Goal: Task Accomplishment & Management: Use online tool/utility

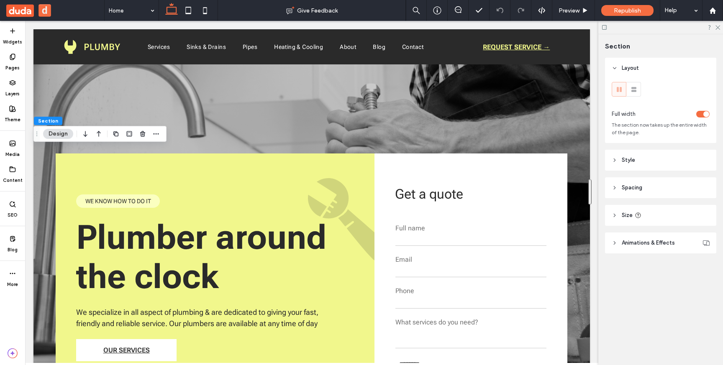
scroll to position [1499, 0]
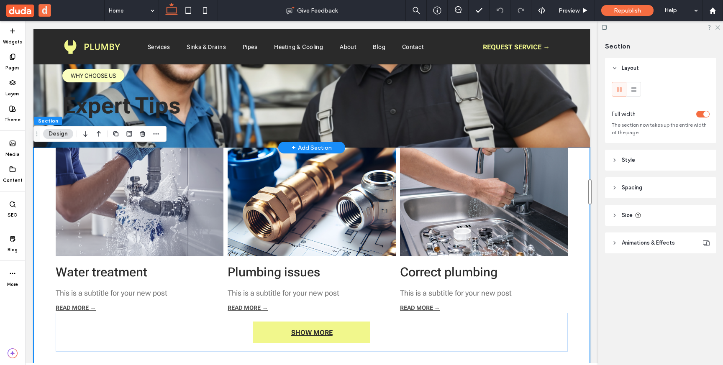
click at [315, 145] on div "+ Add Section" at bounding box center [312, 147] width 40 height 9
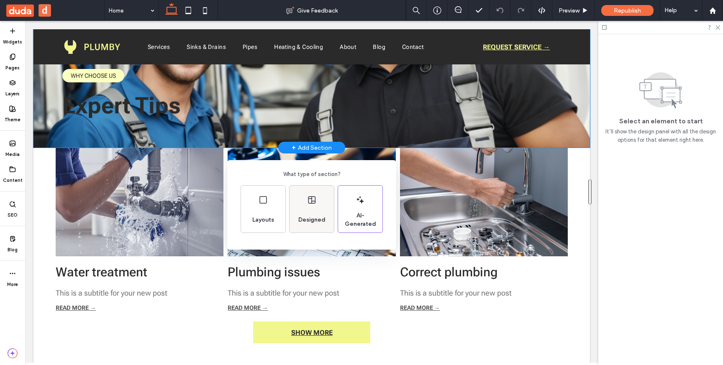
click at [318, 214] on div "Designed" at bounding box center [312, 220] width 34 height 18
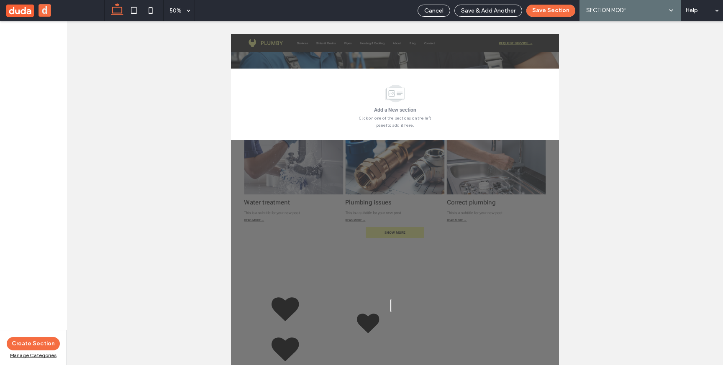
scroll to position [1592, 0]
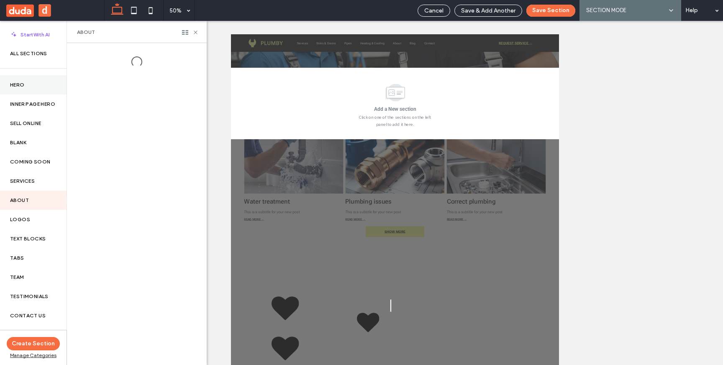
click at [26, 87] on label "Hero" at bounding box center [33, 85] width 46 height 6
click at [434, 11] on span "Cancel" at bounding box center [433, 10] width 19 height 7
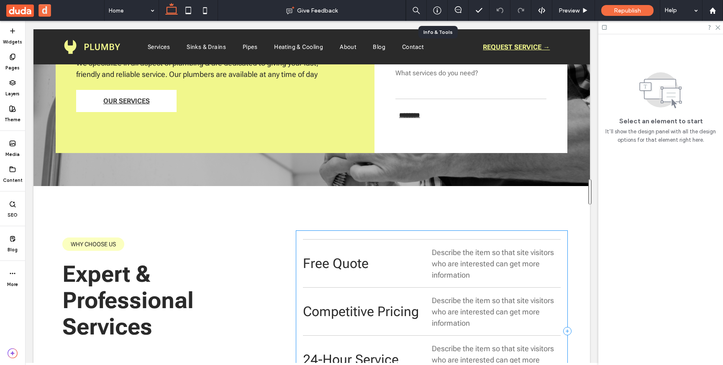
scroll to position [0, 0]
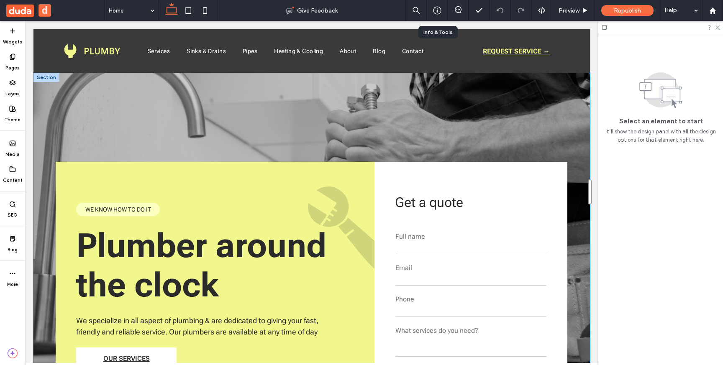
click at [266, 105] on div "Plumber around the clock We specialize in all aspect of plumbing & are dedicate…" at bounding box center [311, 258] width 556 height 371
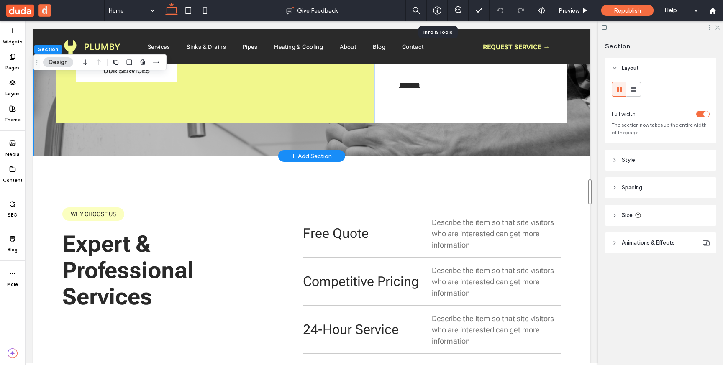
scroll to position [288, 0]
click at [712, 11] on icon at bounding box center [712, 10] width 7 height 7
click at [713, 8] on use at bounding box center [712, 10] width 6 height 6
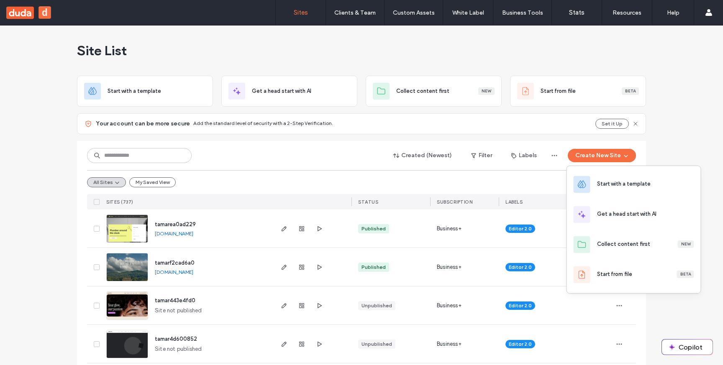
click at [610, 184] on div "Start with a template" at bounding box center [624, 184] width 54 height 8
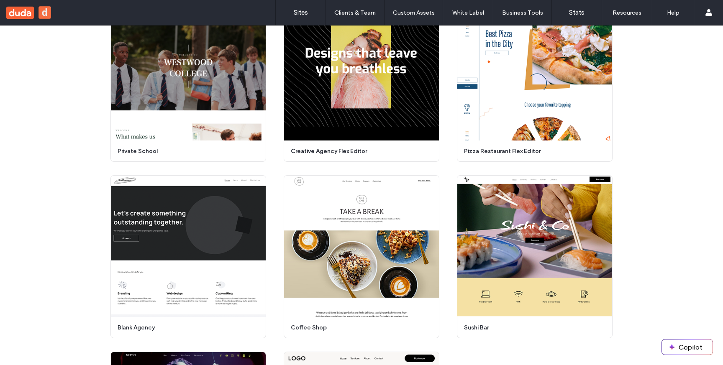
scroll to position [3840, 0]
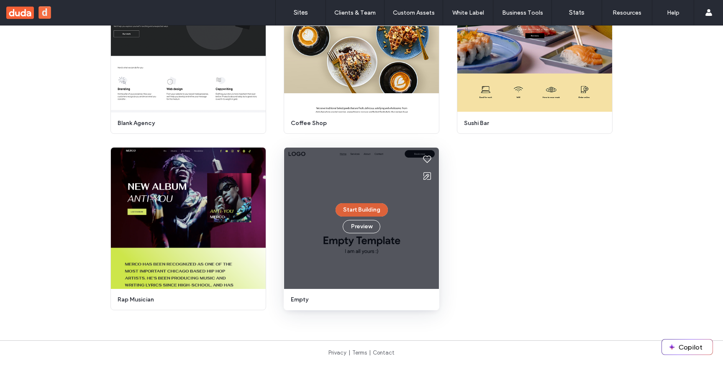
click at [358, 212] on button "Start Building" at bounding box center [361, 209] width 52 height 13
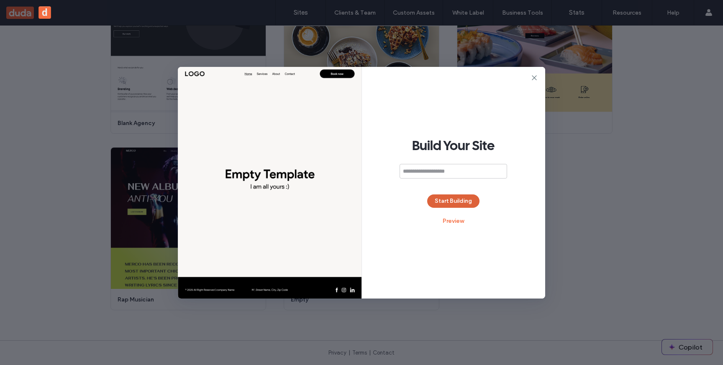
click at [454, 207] on button "Start Building" at bounding box center [453, 201] width 52 height 13
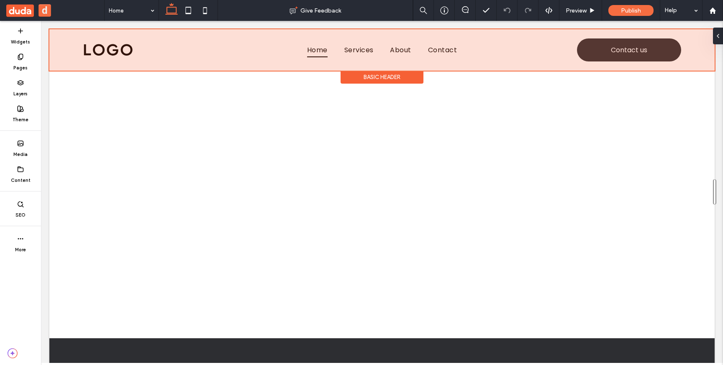
click at [205, 44] on div at bounding box center [381, 49] width 665 height 41
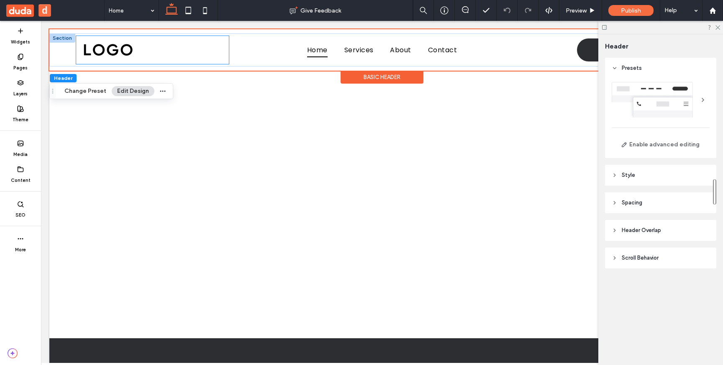
click at [82, 61] on div at bounding box center [152, 50] width 153 height 28
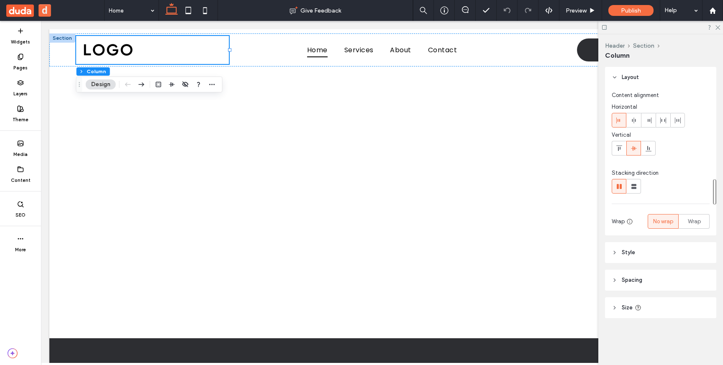
click at [618, 277] on header "Spacing" at bounding box center [660, 280] width 111 height 21
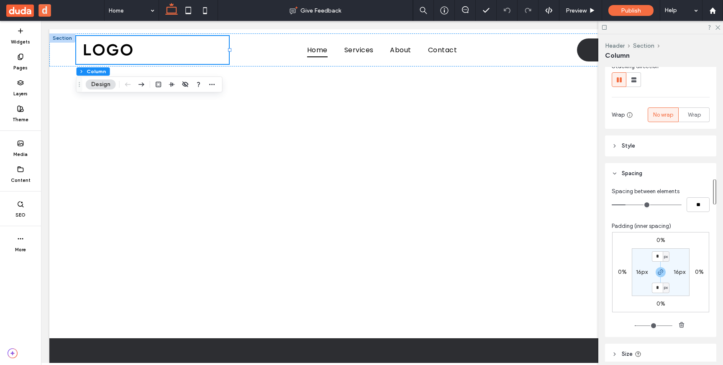
scroll to position [109, 0]
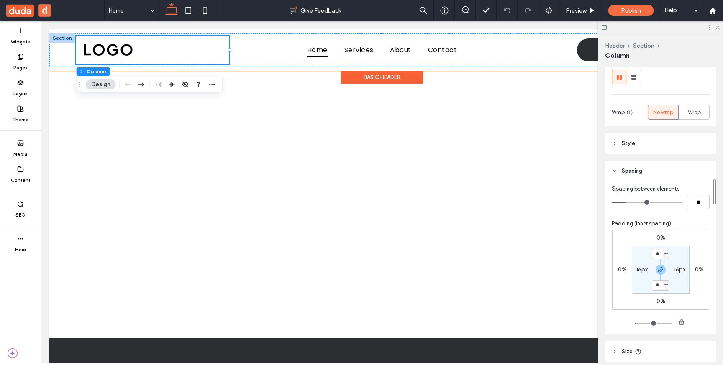
click at [365, 75] on div "Basic Header" at bounding box center [381, 77] width 83 height 13
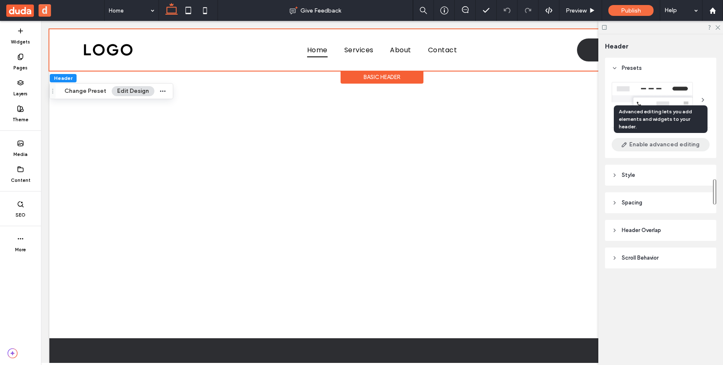
click at [645, 145] on button "Enable advanced editing" at bounding box center [661, 144] width 98 height 13
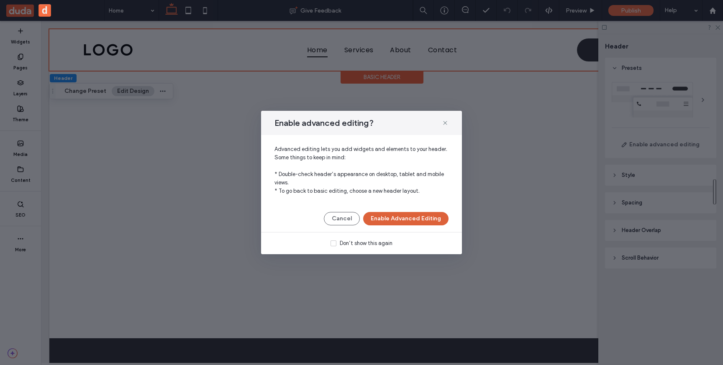
click at [419, 218] on button "Enable Advanced Editing" at bounding box center [405, 218] width 85 height 13
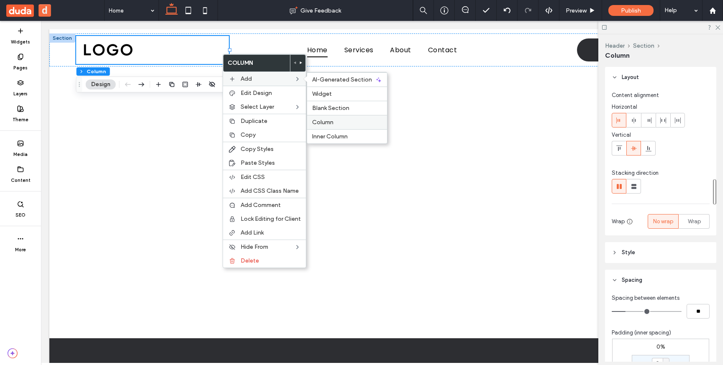
click at [329, 124] on span "Column" at bounding box center [322, 122] width 21 height 7
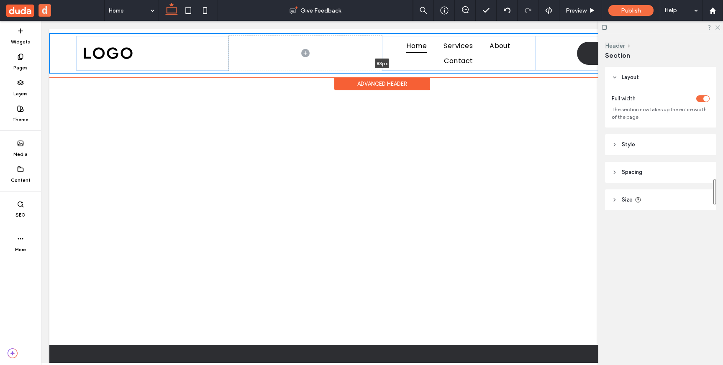
drag, startPoint x: 390, startPoint y: 132, endPoint x: 389, endPoint y: 67, distance: 65.7
click at [389, 67] on div "Home Services About Contact Contact us 83px Section" at bounding box center [381, 53] width 665 height 40
type input "**"
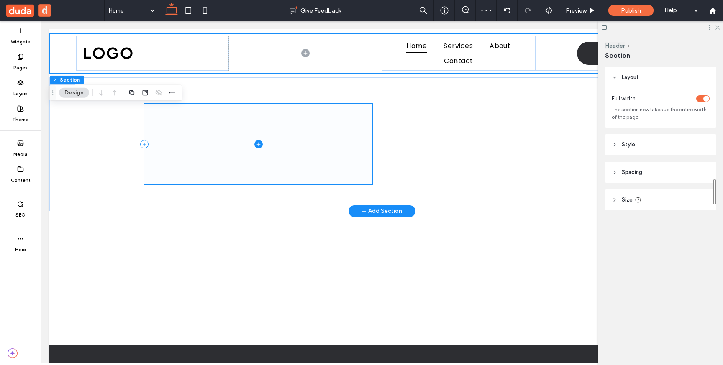
click at [315, 134] on span at bounding box center [258, 144] width 228 height 81
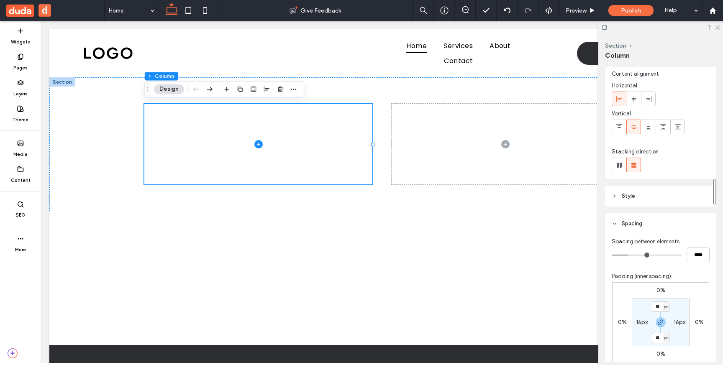
scroll to position [27, 0]
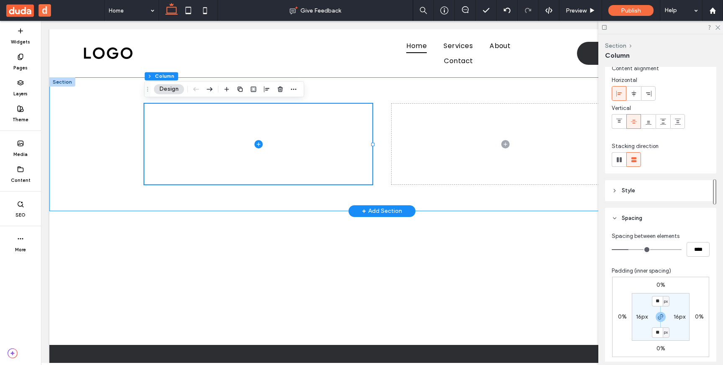
click at [445, 200] on div at bounding box center [382, 144] width 502 height 134
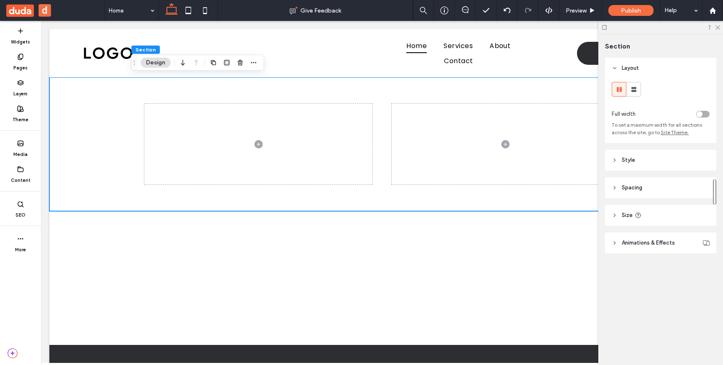
click at [625, 188] on span "Spacing" at bounding box center [632, 188] width 20 height 8
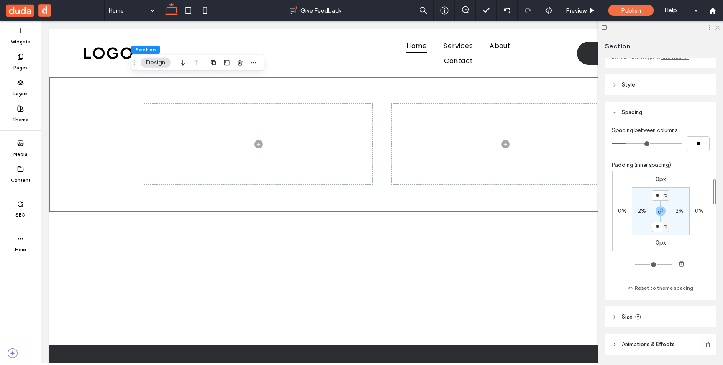
scroll to position [102, 0]
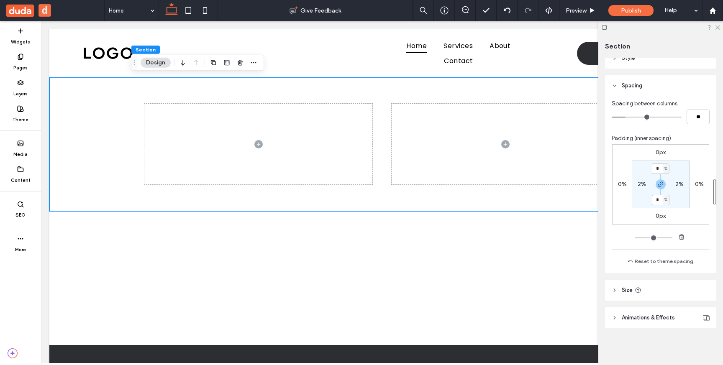
click at [659, 289] on header "Size" at bounding box center [660, 290] width 111 height 21
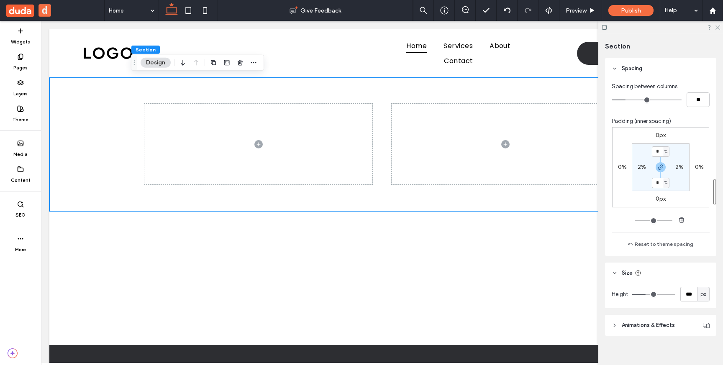
scroll to position [123, 0]
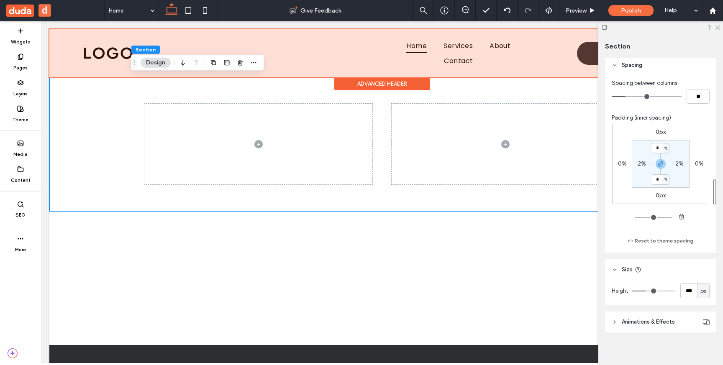
click at [340, 54] on div at bounding box center [381, 53] width 665 height 48
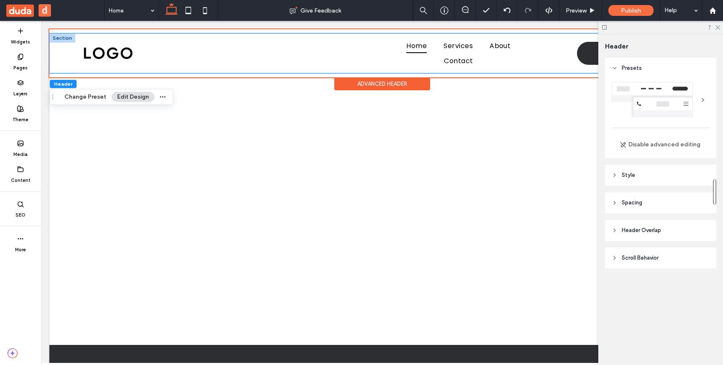
click at [387, 36] on div "Home Services About Contact Contact us" at bounding box center [381, 53] width 665 height 40
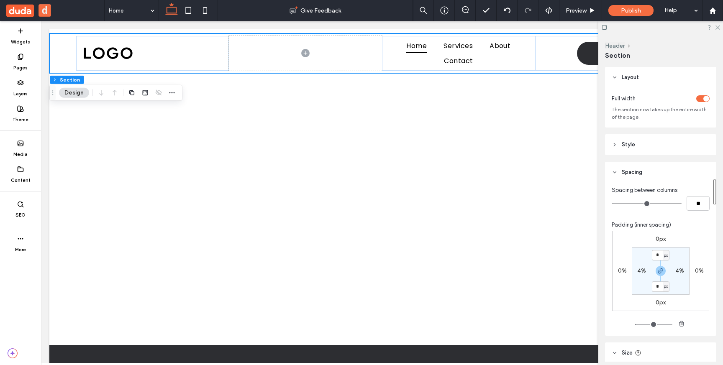
scroll to position [60, 0]
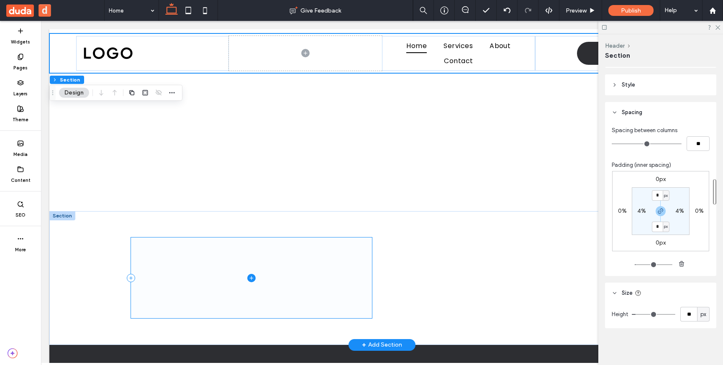
click at [300, 246] on span at bounding box center [251, 278] width 241 height 81
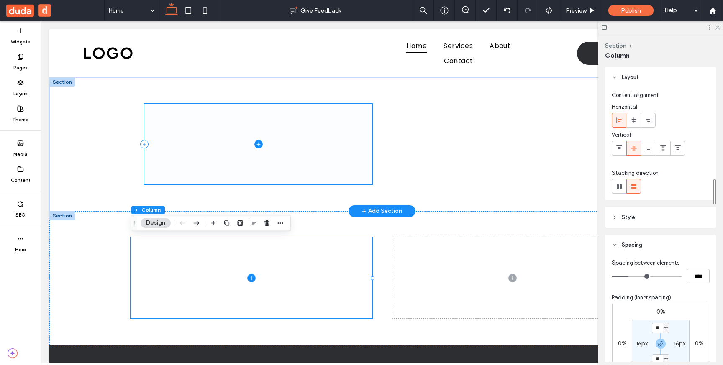
click at [309, 137] on span at bounding box center [258, 144] width 228 height 81
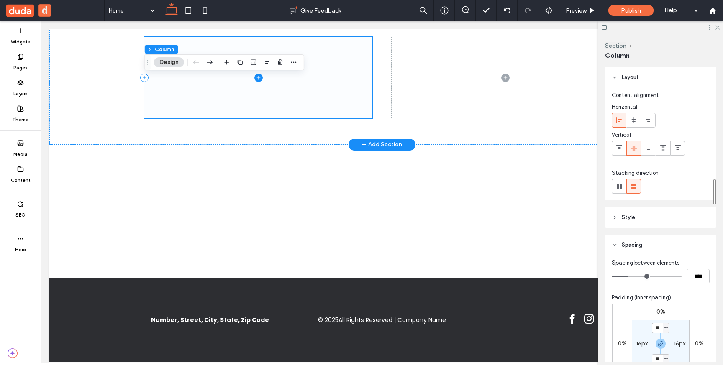
scroll to position [0, 0]
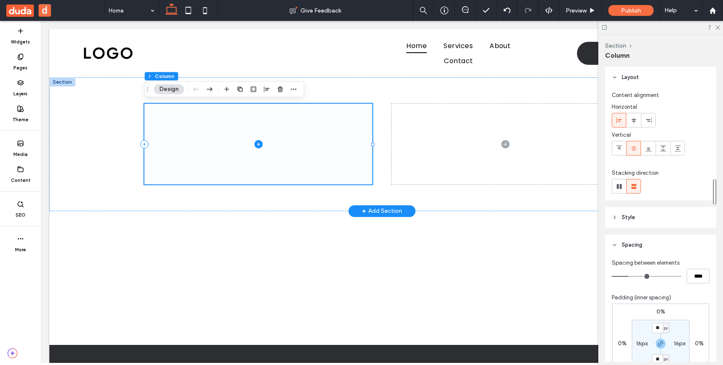
click at [257, 142] on icon at bounding box center [258, 144] width 8 height 8
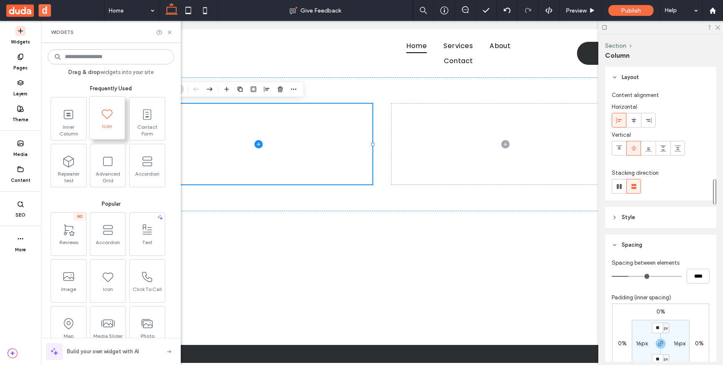
click at [113, 127] on span "Icon" at bounding box center [107, 129] width 35 height 12
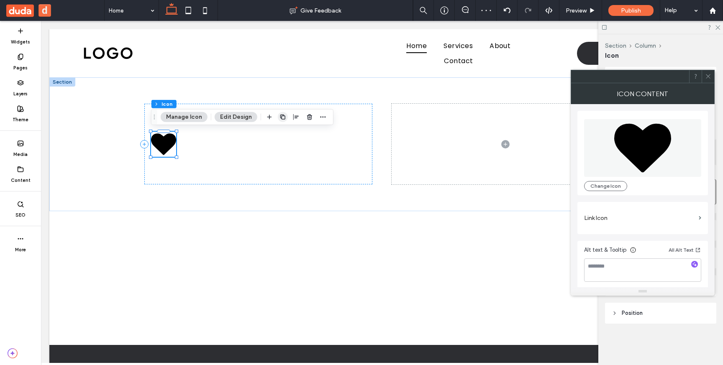
click at [282, 120] on icon "button" at bounding box center [282, 117] width 7 height 7
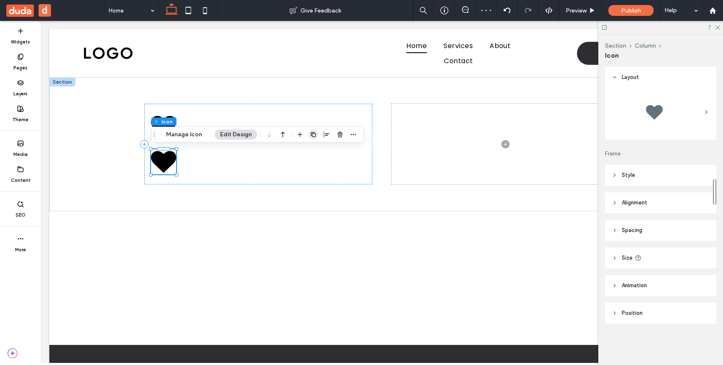
click at [314, 137] on icon "button" at bounding box center [313, 134] width 7 height 7
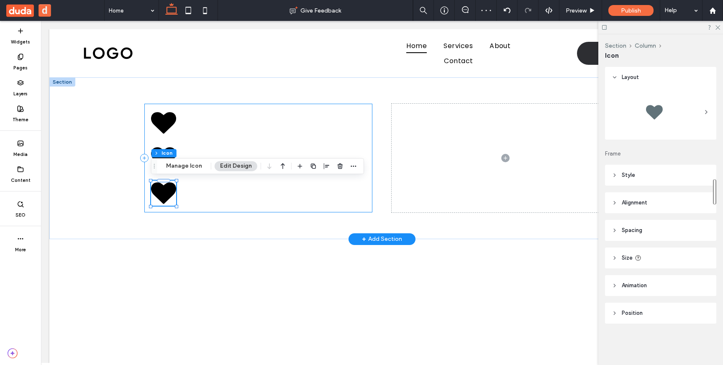
click at [307, 115] on div at bounding box center [258, 158] width 228 height 109
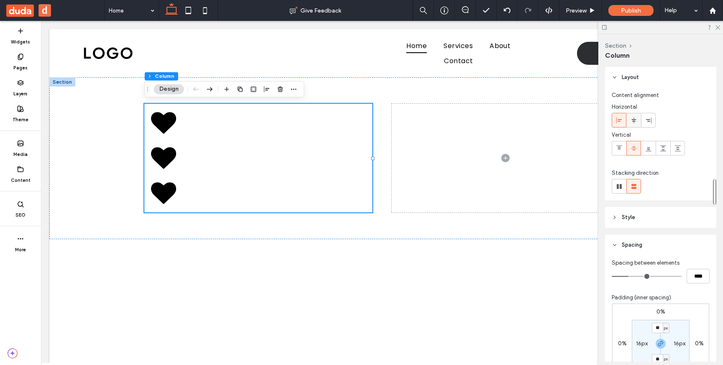
click at [635, 118] on icon at bounding box center [633, 120] width 7 height 7
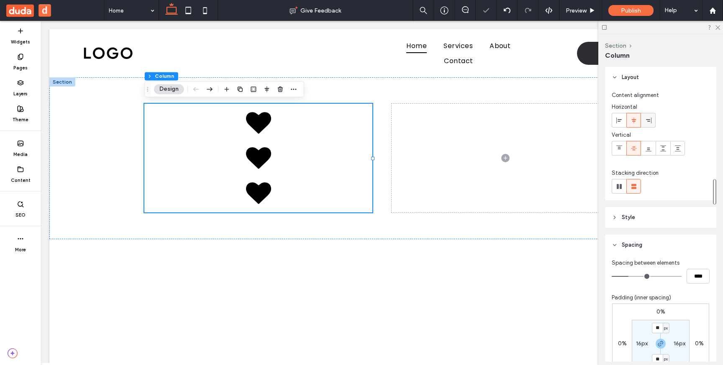
click at [646, 121] on icon at bounding box center [648, 120] width 7 height 7
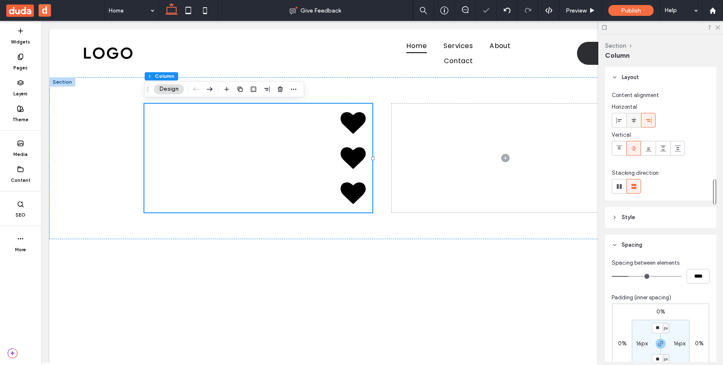
click at [635, 121] on use at bounding box center [633, 120] width 5 height 6
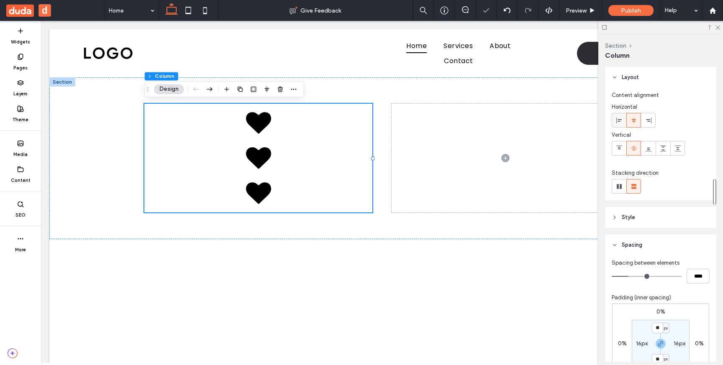
click at [623, 120] on div at bounding box center [619, 120] width 14 height 14
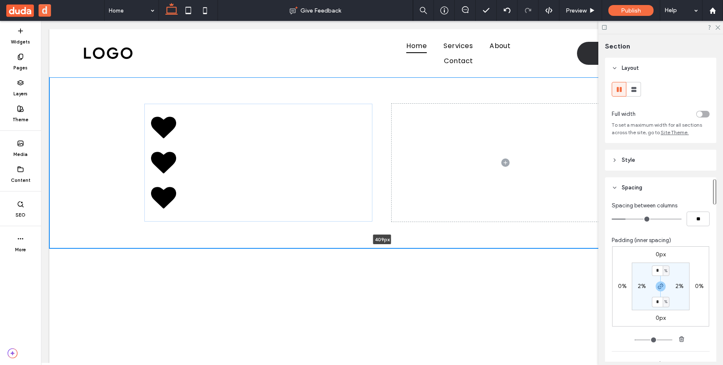
drag, startPoint x: 337, startPoint y: 236, endPoint x: 350, endPoint y: 210, distance: 29.2
click at [350, 209] on div "409px Section + Add Section" at bounding box center [381, 162] width 665 height 171
type input "***"
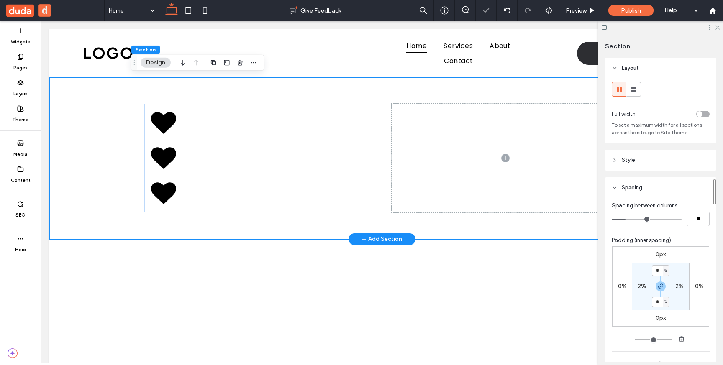
click at [369, 237] on div "+ Add Section" at bounding box center [382, 239] width 40 height 9
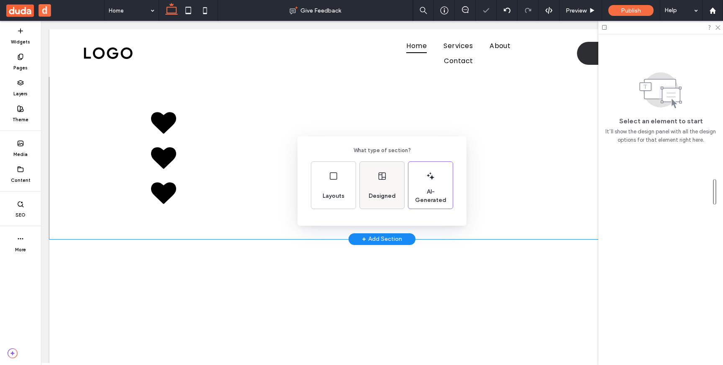
click at [370, 196] on span "Designed" at bounding box center [382, 196] width 34 height 8
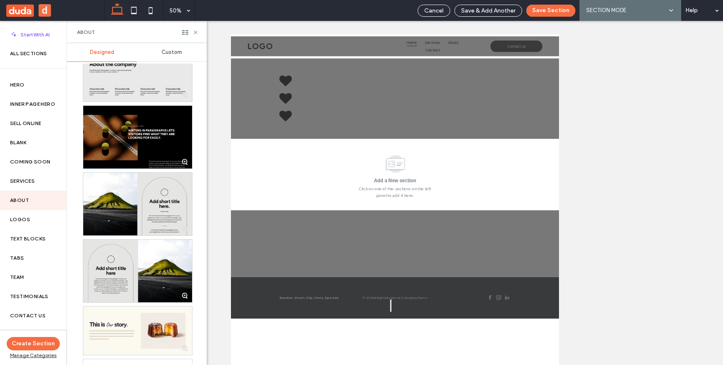
scroll to position [186, 0]
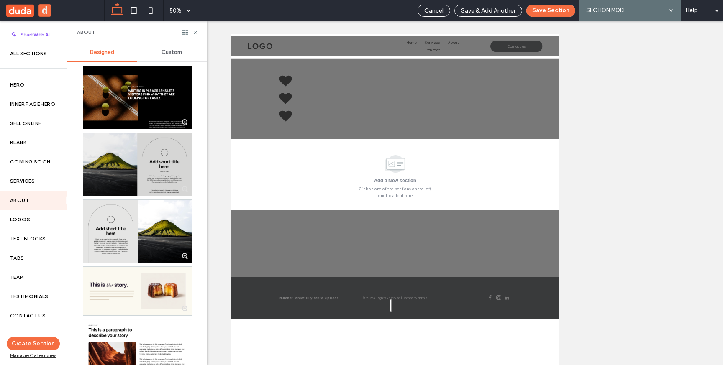
click at [161, 170] on div at bounding box center [137, 164] width 109 height 63
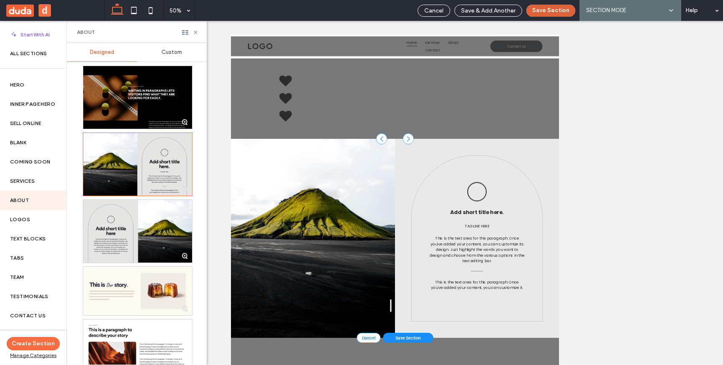
click at [556, 8] on button "Save Section" at bounding box center [550, 11] width 49 height 12
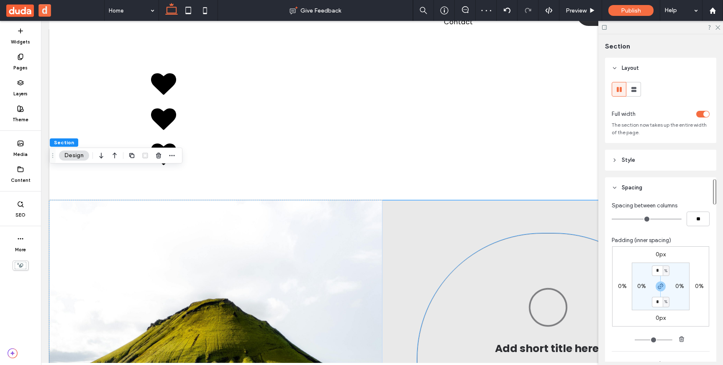
scroll to position [27, 0]
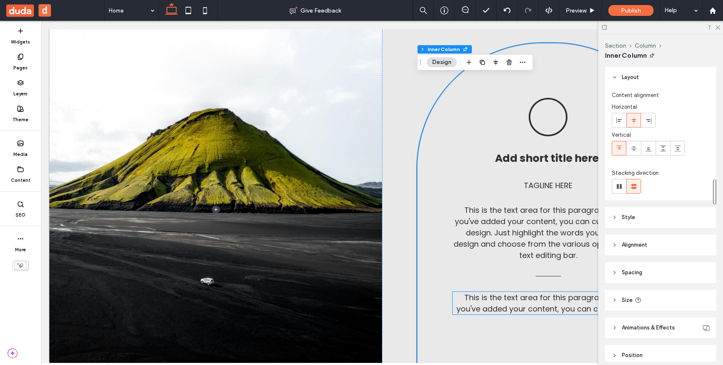
scroll to position [229, 0]
click at [720, 28] on div at bounding box center [660, 27] width 125 height 13
click at [717, 25] on icon at bounding box center [716, 26] width 5 height 5
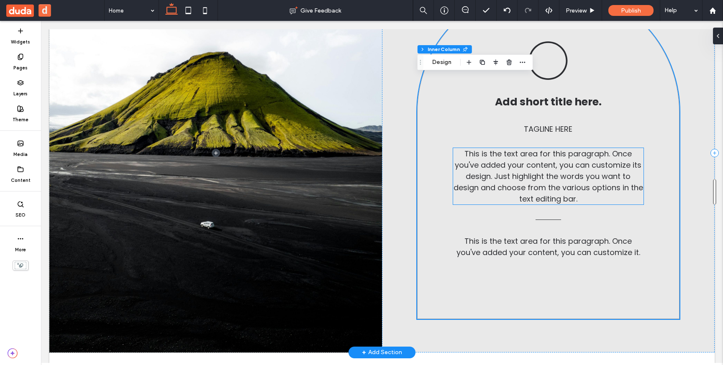
scroll to position [294, 0]
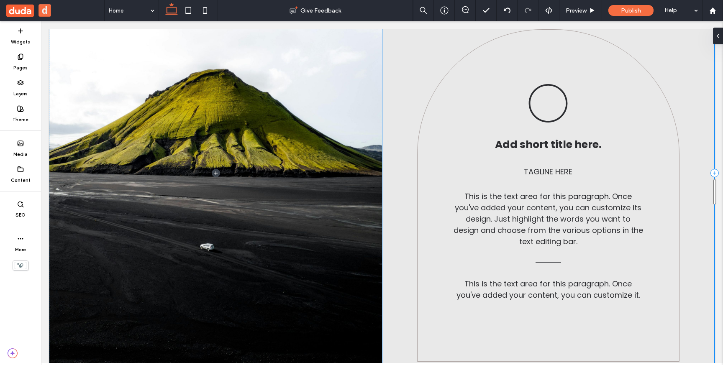
drag, startPoint x: 545, startPoint y: 343, endPoint x: 546, endPoint y: 400, distance: 56.9
click at [546, 365] on html "Home Services About Contact Contact us Section Advanced Header Section Home Ser…" at bounding box center [382, 173] width 682 height 893
type input "****"
click at [478, 130] on div "Add short title here. Tagline here This is the text area for this paragraph. On…" at bounding box center [548, 195] width 262 height 333
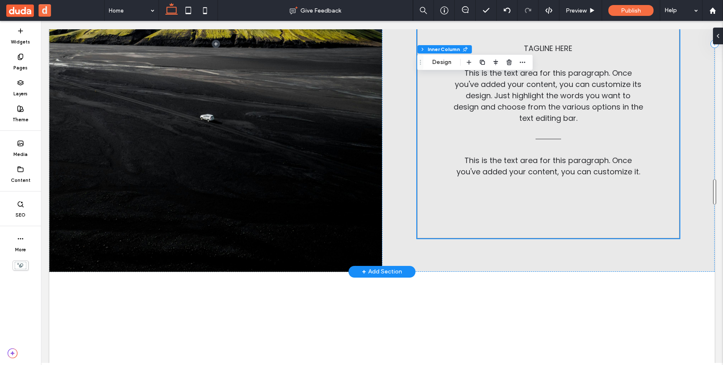
scroll to position [431, 0]
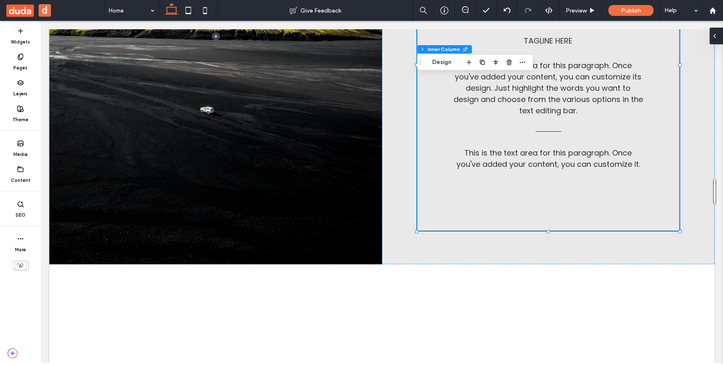
click at [720, 38] on div at bounding box center [715, 36] width 13 height 17
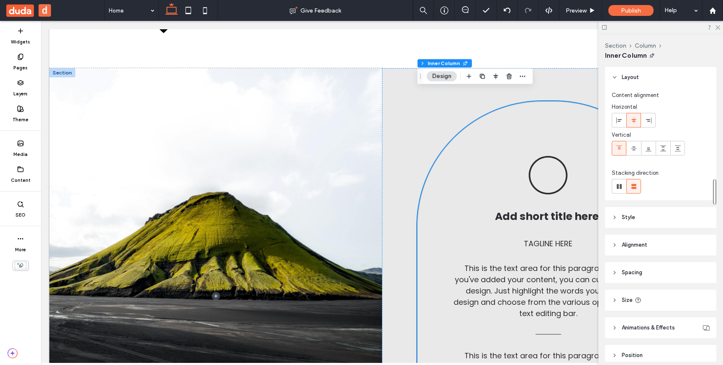
scroll to position [159, 0]
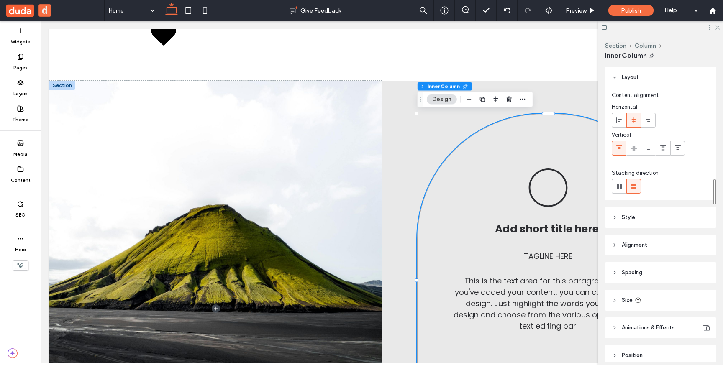
click at [602, 29] on use at bounding box center [604, 27] width 5 height 5
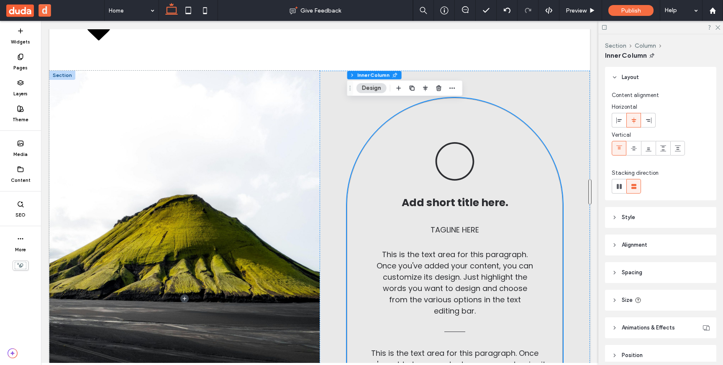
scroll to position [154, 0]
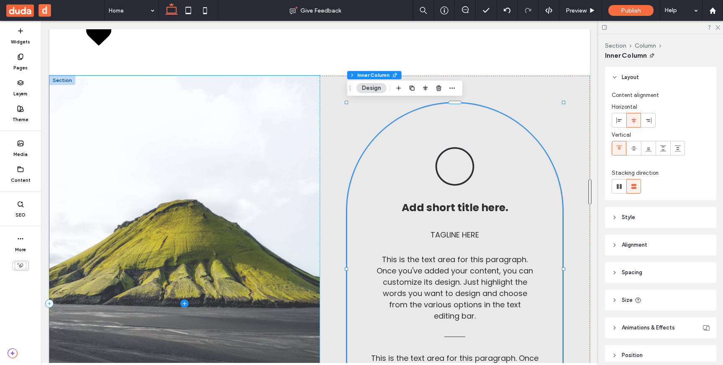
click at [276, 204] on span at bounding box center [184, 304] width 270 height 456
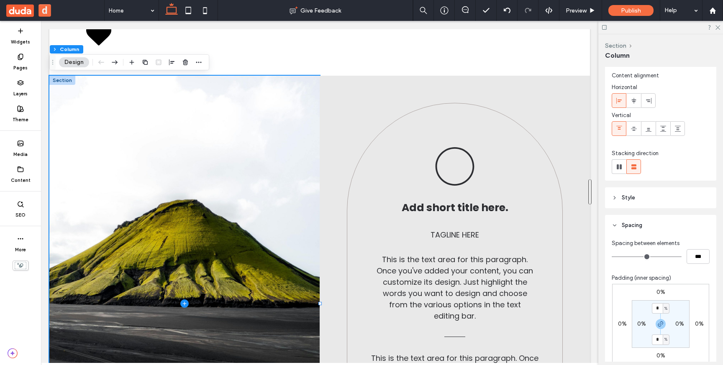
scroll to position [0, 0]
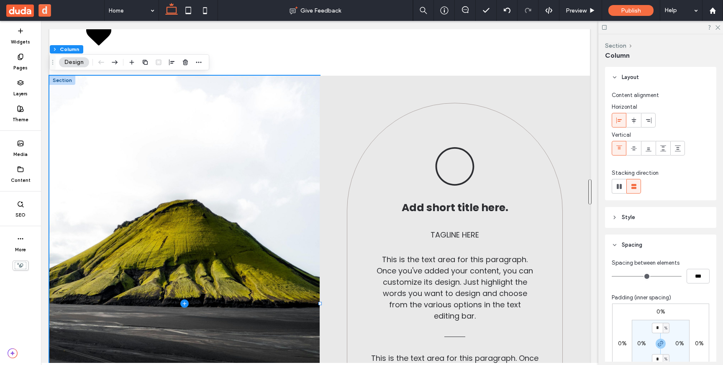
click at [641, 220] on header "Style" at bounding box center [660, 217] width 111 height 21
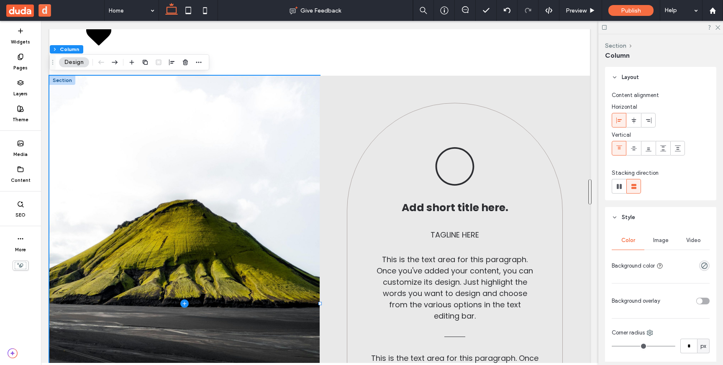
click at [658, 247] on div "Image" at bounding box center [660, 240] width 33 height 18
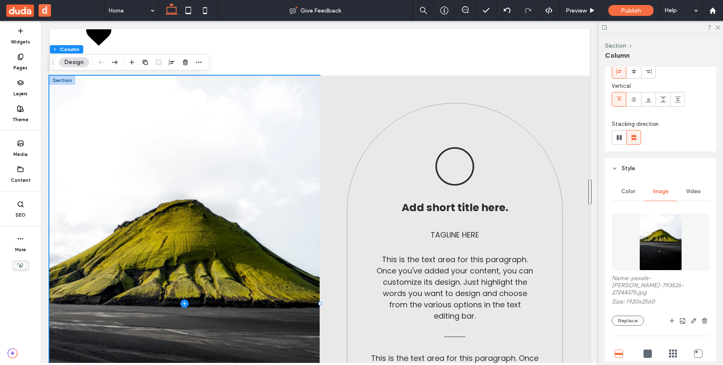
scroll to position [61, 0]
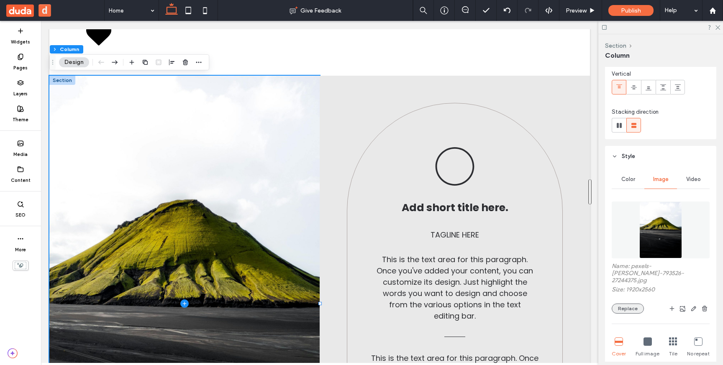
click at [628, 304] on button "Replace" at bounding box center [628, 309] width 32 height 10
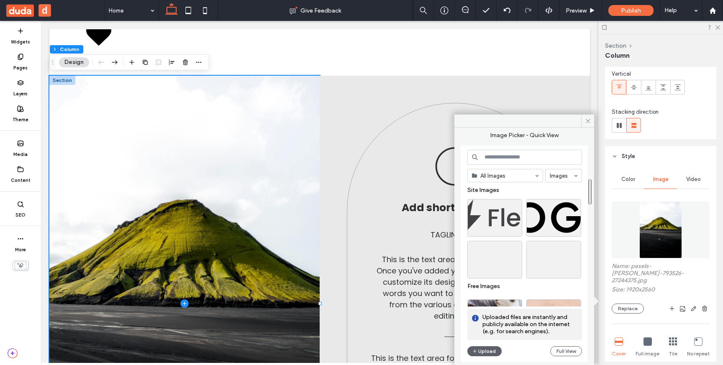
click at [587, 121] on div at bounding box center [589, 192] width 5 height 342
click at [555, 102] on div "Add short title here. Tagline here This is the text area for this paragraph. On…" at bounding box center [455, 304] width 270 height 456
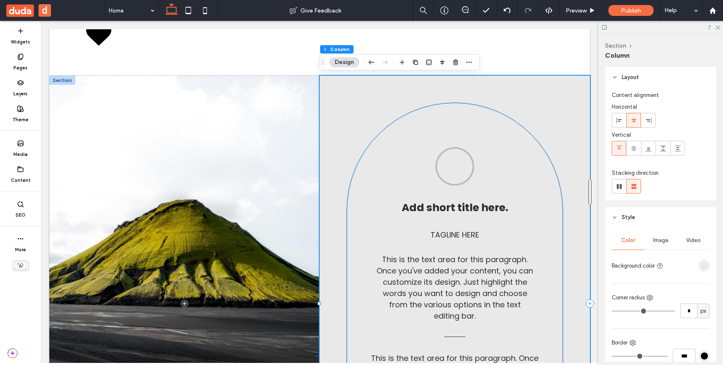
click at [455, 161] on icon at bounding box center [455, 166] width 40 height 40
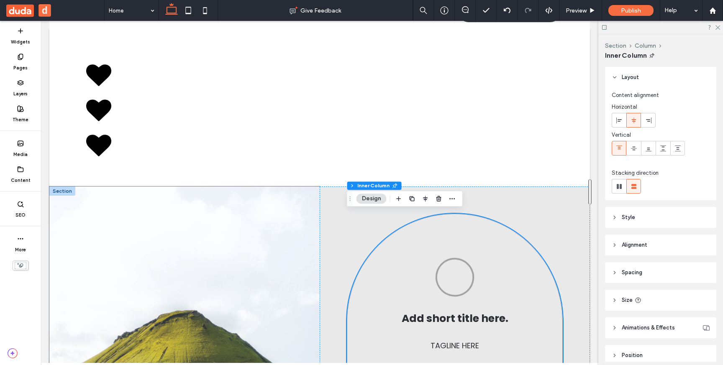
scroll to position [0, 0]
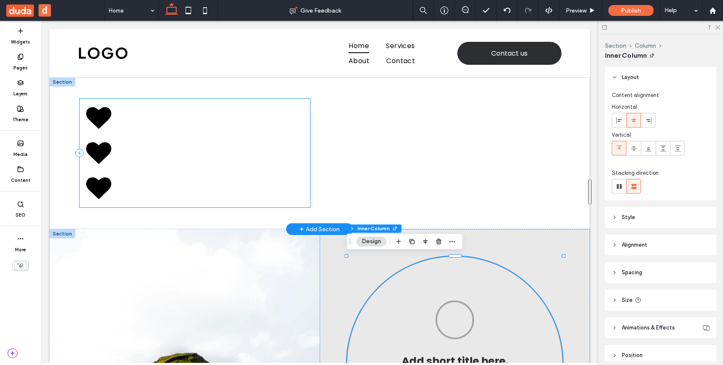
click at [151, 149] on div at bounding box center [194, 153] width 230 height 109
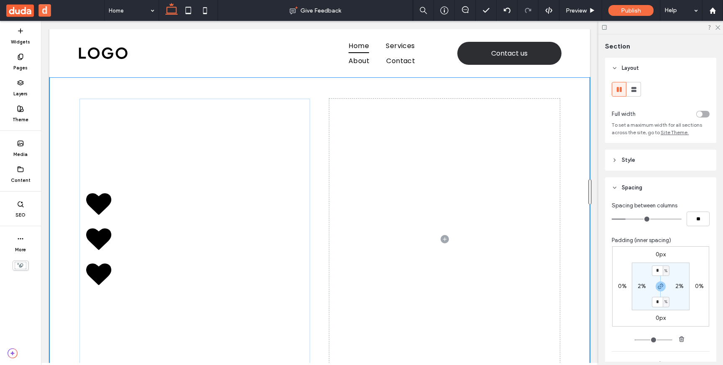
drag, startPoint x: 365, startPoint y: 228, endPoint x: 384, endPoint y: 398, distance: 171.3
type input "***"
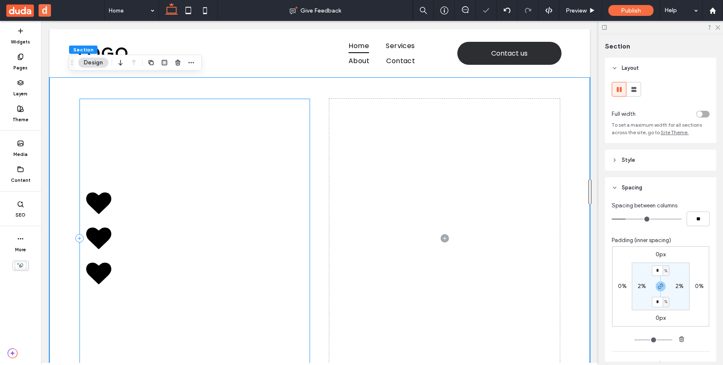
click at [233, 240] on div at bounding box center [194, 238] width 230 height 279
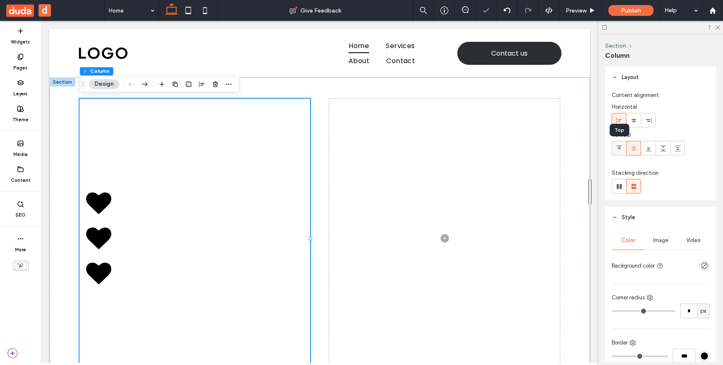
click at [619, 148] on icon at bounding box center [619, 148] width 7 height 7
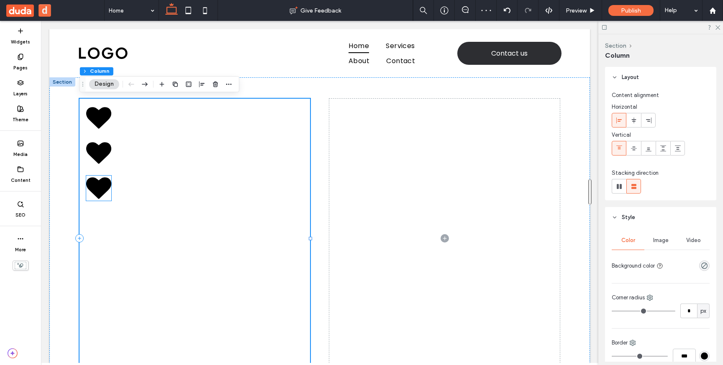
click at [105, 186] on icon at bounding box center [98, 188] width 25 height 21
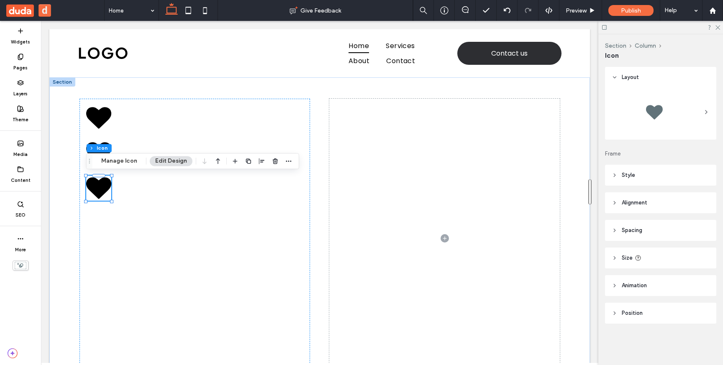
click at [634, 203] on span "Alignment" at bounding box center [635, 203] width 26 height 8
click at [650, 224] on icon at bounding box center [648, 224] width 7 height 7
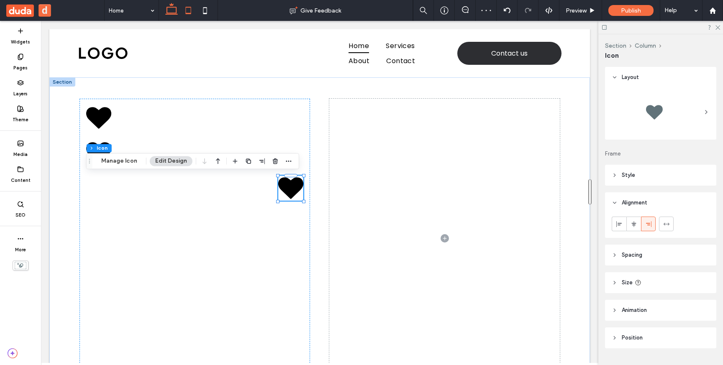
click at [191, 12] on icon at bounding box center [188, 10] width 17 height 17
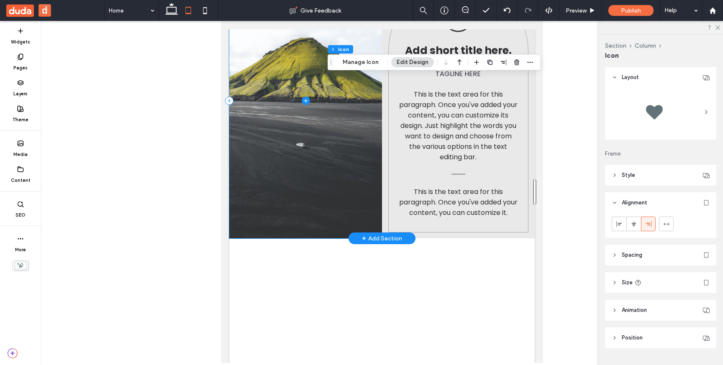
scroll to position [608, 0]
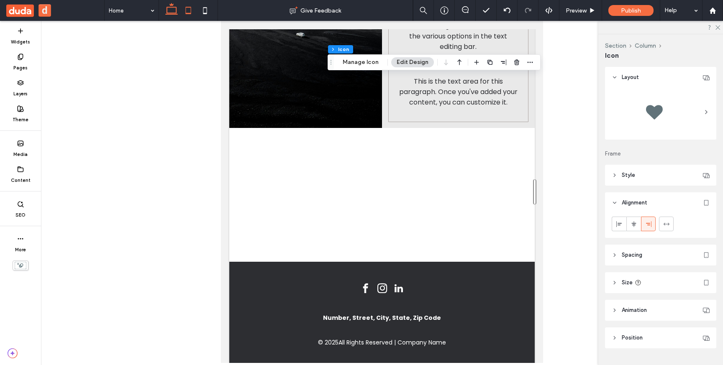
click at [169, 6] on icon at bounding box center [171, 10] width 17 height 17
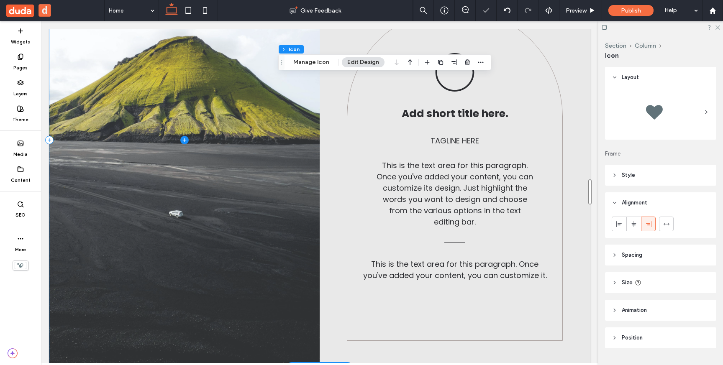
scroll to position [486, 0]
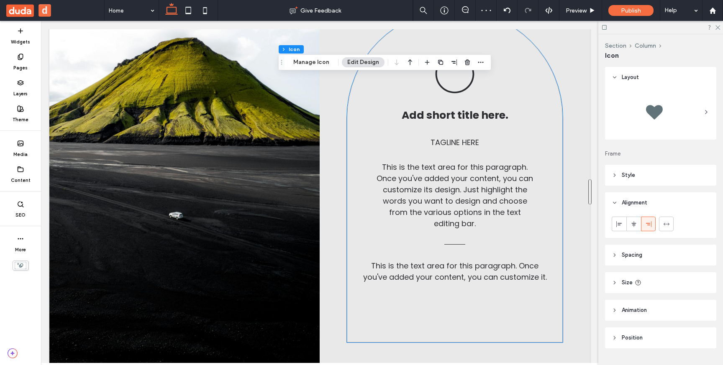
click at [503, 56] on div "Add short title here. Tagline here This is the text area for this paragraph. On…" at bounding box center [455, 176] width 216 height 333
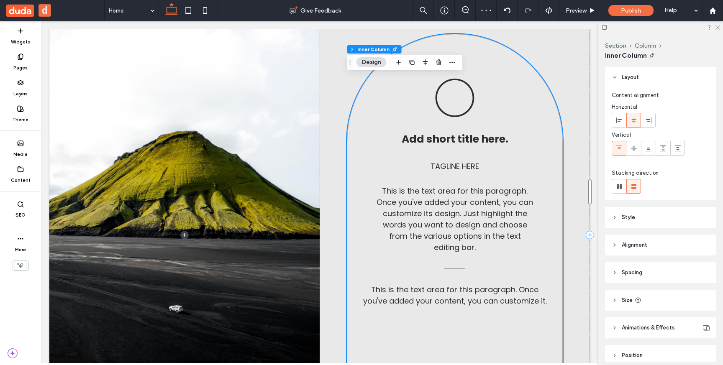
scroll to position [350, 0]
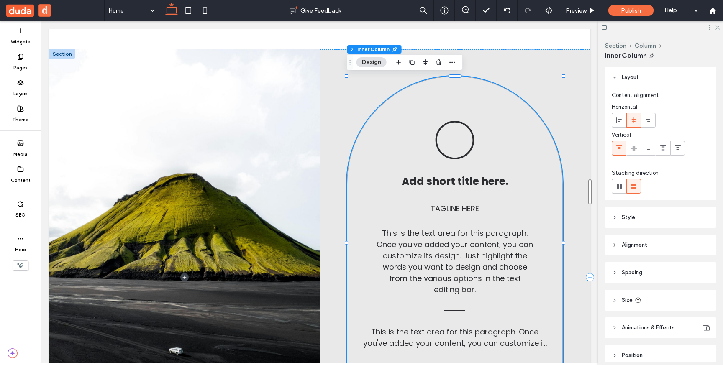
click at [537, 144] on div "Add short title here. Tagline here This is the text area for this paragraph. On…" at bounding box center [455, 242] width 216 height 333
click at [618, 276] on header "Spacing" at bounding box center [660, 272] width 111 height 21
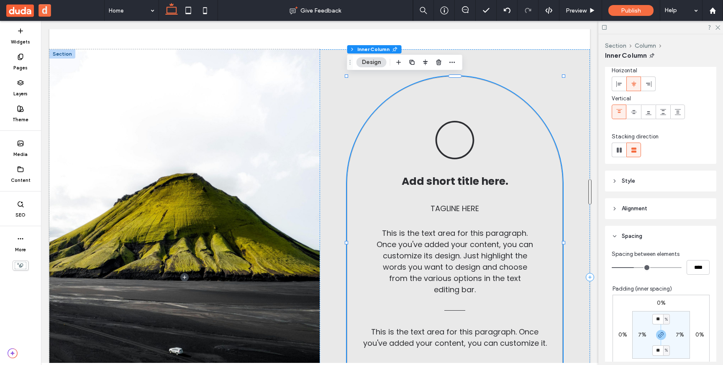
scroll to position [45, 0]
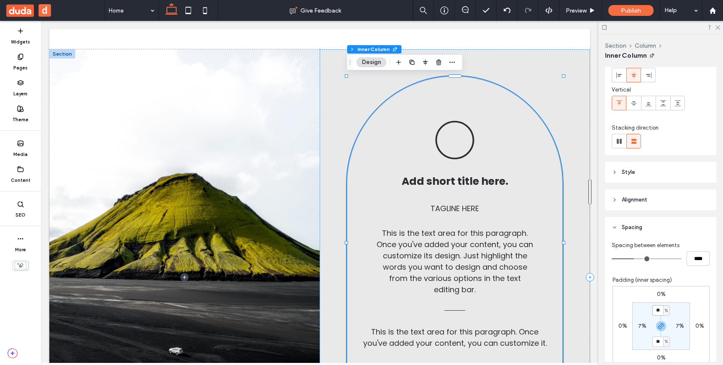
click at [661, 309] on input "**" at bounding box center [657, 310] width 11 height 10
type input "*"
type input "***"
type input "*"
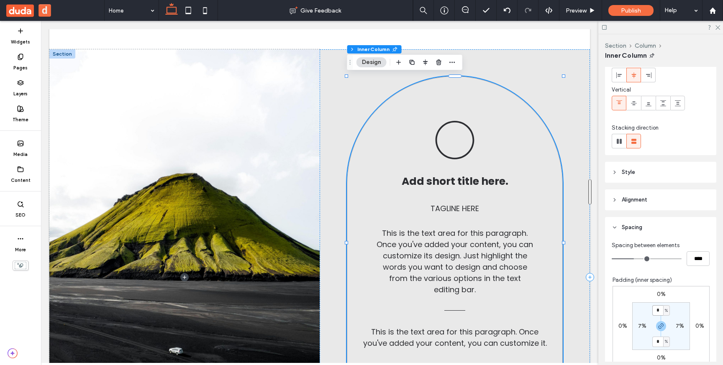
type input "***"
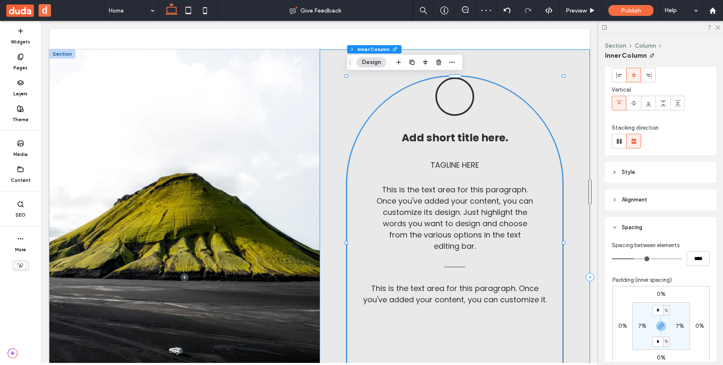
click at [514, 60] on div "Add short title here. Tagline here This is the text area for this paragraph. On…" at bounding box center [455, 277] width 270 height 456
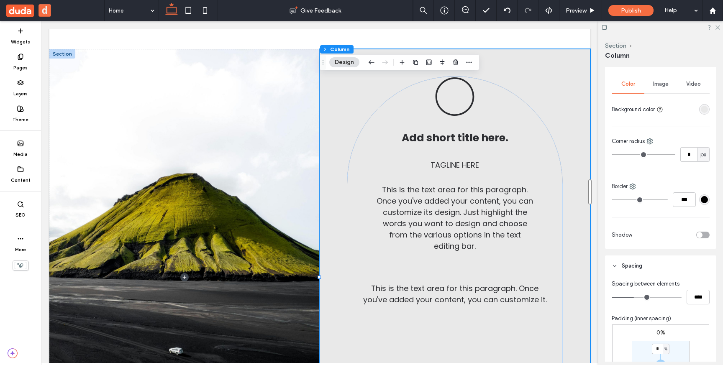
scroll to position [171, 0]
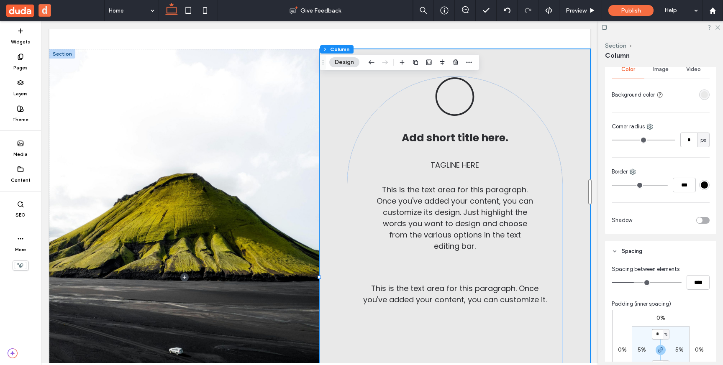
click at [659, 334] on input "*" at bounding box center [657, 334] width 11 height 10
type input "*"
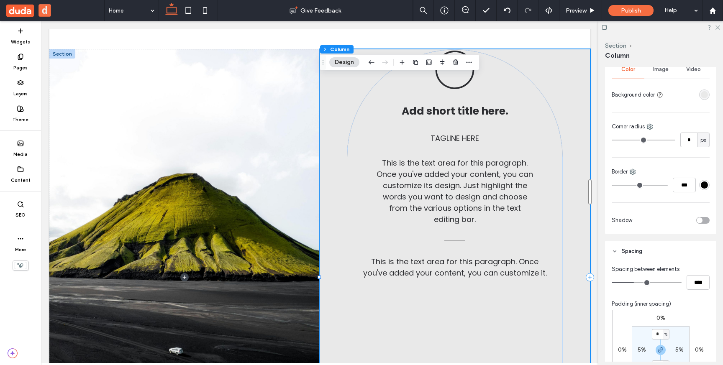
click at [557, 89] on div "Add short title here. Tagline here This is the text area for this paragraph. On…" at bounding box center [455, 277] width 270 height 456
click at [515, 177] on span "This is the text area for this paragraph. Once you've added your content, you c…" at bounding box center [454, 191] width 156 height 67
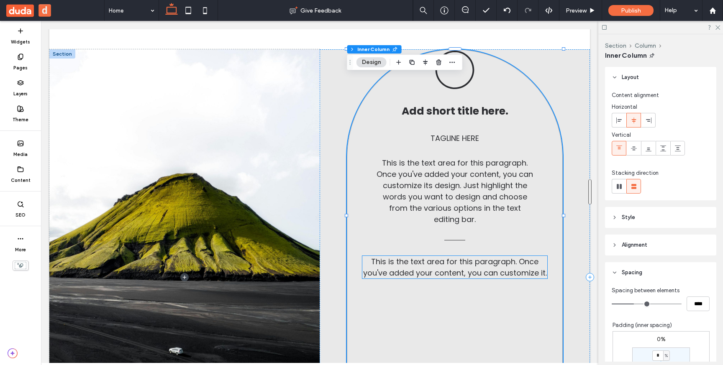
click at [486, 275] on span "This is the text area for this paragraph. Once you've added your content, you c…" at bounding box center [455, 267] width 184 height 22
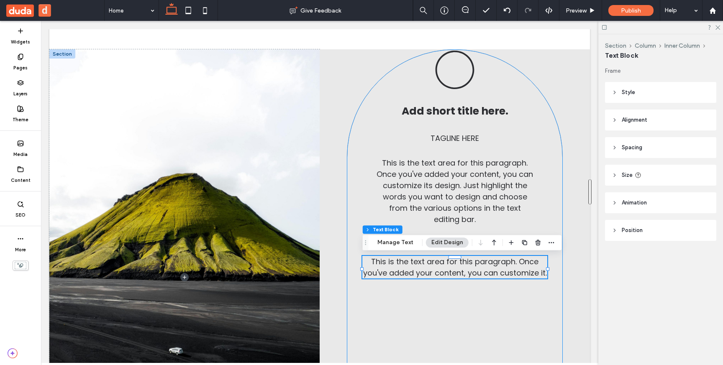
click at [504, 86] on div "Add short title here. Tagline here This is the text area for this paragraph. On…" at bounding box center [455, 215] width 216 height 333
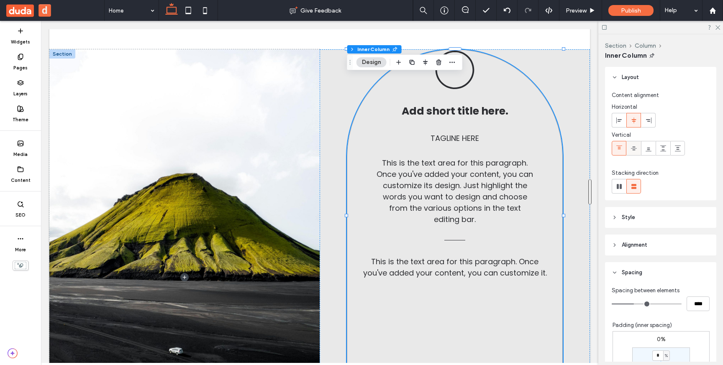
click at [632, 152] on span at bounding box center [633, 148] width 7 height 14
type input "***"
